Goal: Find specific page/section: Find specific page/section

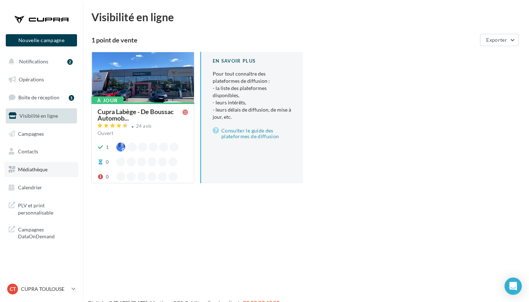
click at [45, 168] on span "Médiathèque" at bounding box center [33, 169] width 30 height 6
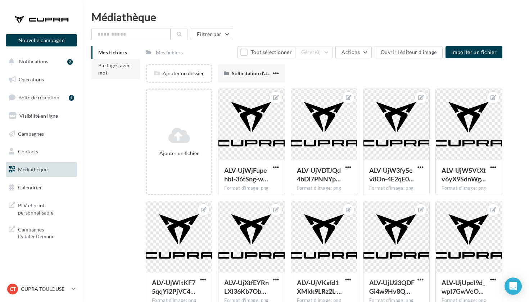
click at [115, 74] on li "Partagés avec moi" at bounding box center [115, 69] width 49 height 20
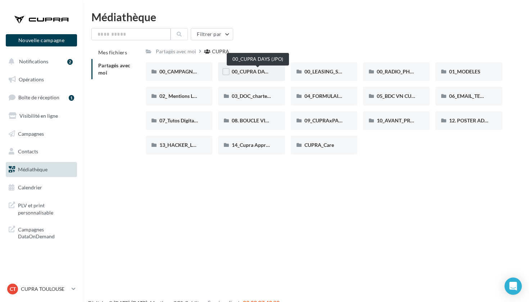
click at [261, 72] on span "00_CUPRA DAYS (JPO)" at bounding box center [258, 71] width 52 height 6
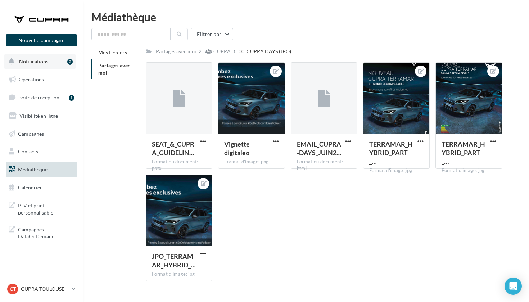
click at [65, 59] on button "Notifications 2" at bounding box center [39, 61] width 71 height 15
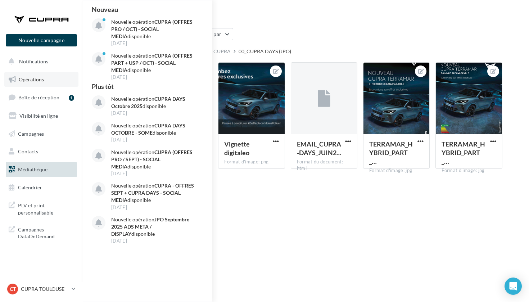
click at [49, 79] on link "Opérations" at bounding box center [41, 79] width 74 height 15
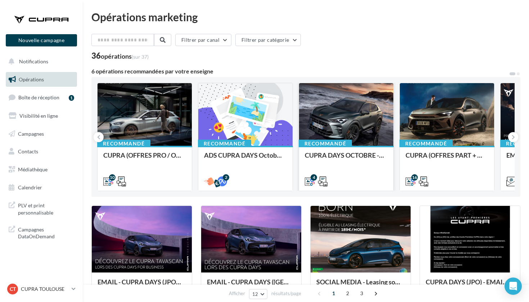
click at [359, 114] on div at bounding box center [346, 114] width 94 height 63
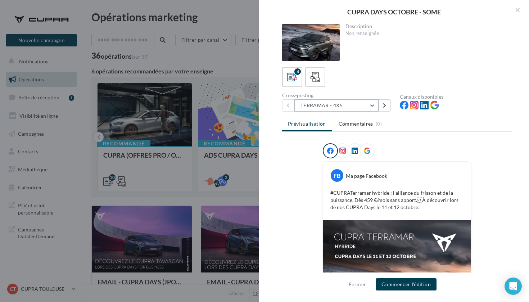
click at [358, 108] on button "TERRAMAR - 4X5" at bounding box center [337, 105] width 84 height 12
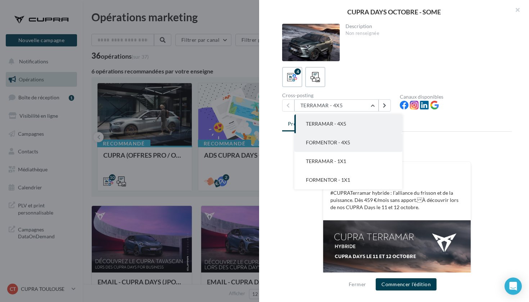
click at [360, 140] on button "FORMENTOR - 4X5" at bounding box center [349, 142] width 108 height 19
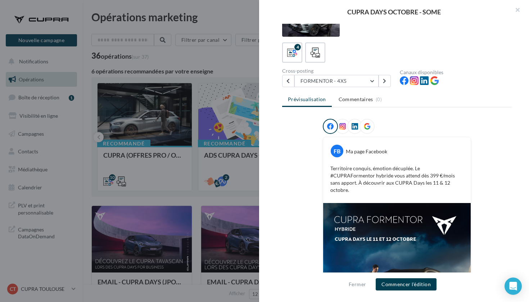
scroll to position [1, 0]
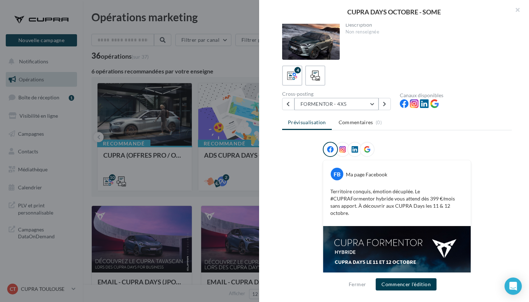
click at [337, 102] on button "FORMENTOR - 4X5" at bounding box center [337, 104] width 84 height 12
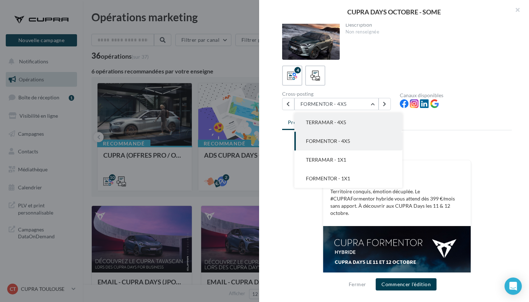
click at [337, 122] on span "TERRAMAR - 4X5" at bounding box center [326, 122] width 40 height 6
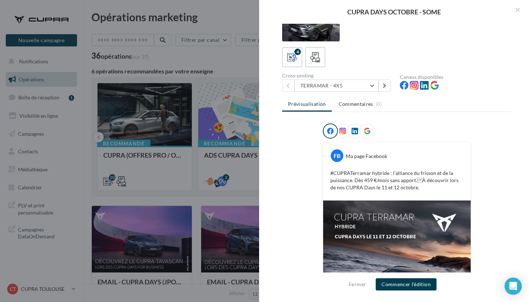
scroll to position [8, 0]
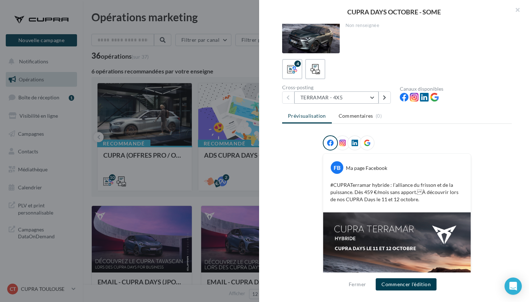
click at [330, 101] on button "TERRAMAR - 4X5" at bounding box center [337, 97] width 84 height 12
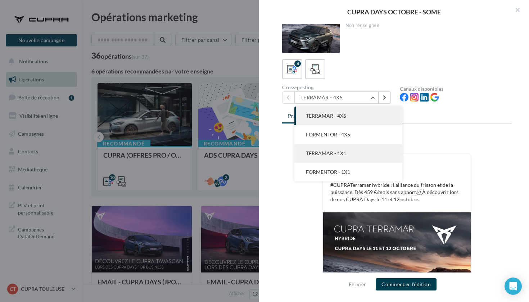
click at [338, 152] on span "TERRAMAR - 1X1" at bounding box center [326, 153] width 40 height 6
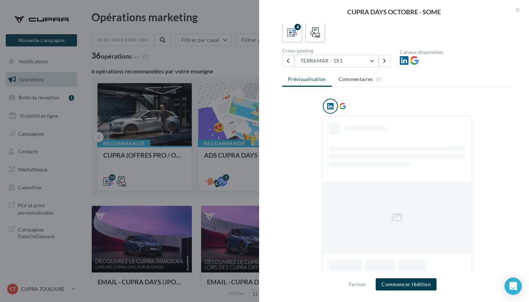
scroll to position [45, 0]
click at [345, 59] on button "TERRAMAR - 1X1" at bounding box center [337, 61] width 84 height 12
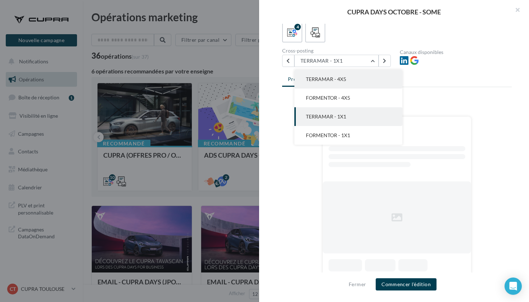
click at [341, 79] on span "TERRAMAR - 4X5" at bounding box center [326, 79] width 40 height 6
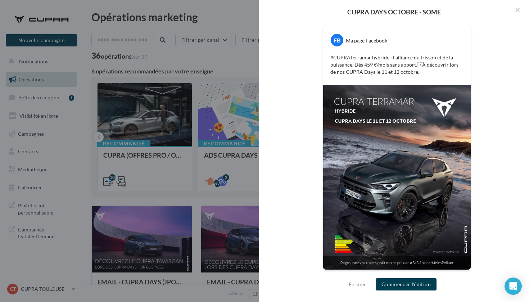
scroll to position [135, 0]
